Goal: Navigation & Orientation: Go to known website

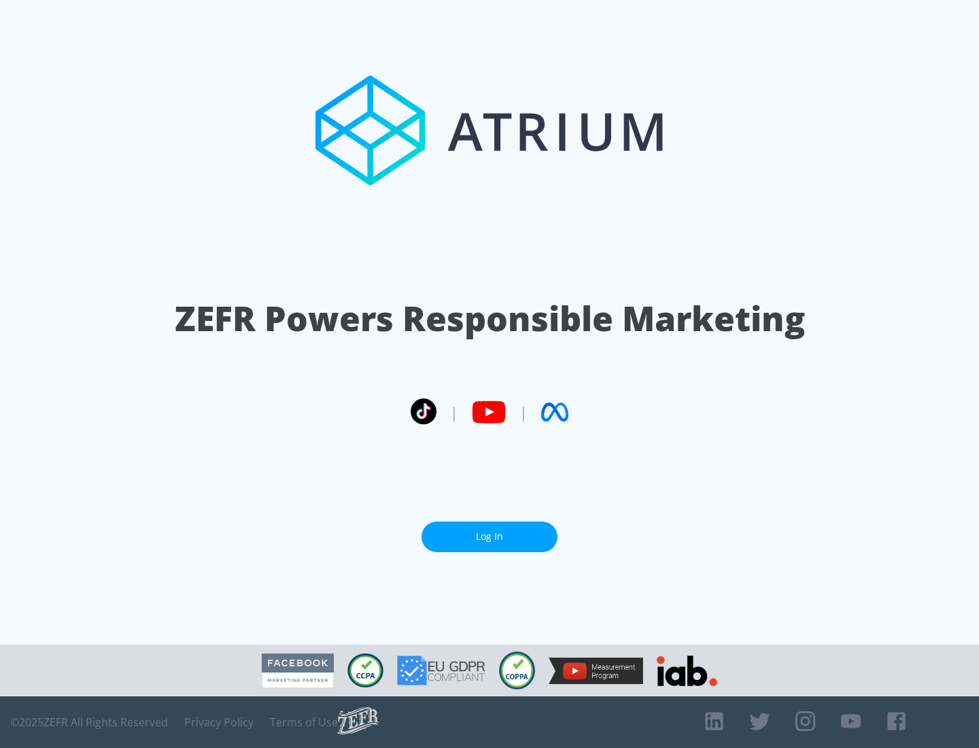
click at [490, 537] on link "Log In" at bounding box center [490, 537] width 136 height 31
